Goal: Task Accomplishment & Management: Complete application form

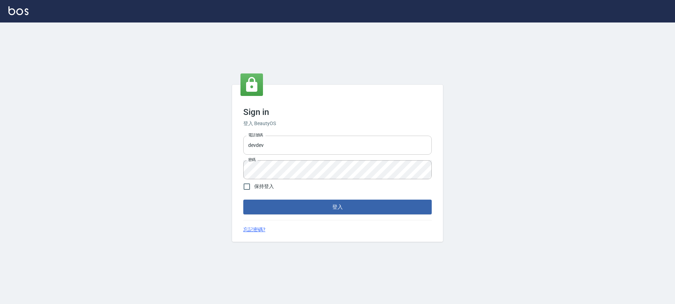
click at [350, 149] on input "devdev" at bounding box center [337, 145] width 188 height 19
type input "d"
